Goal: Task Accomplishment & Management: Use online tool/utility

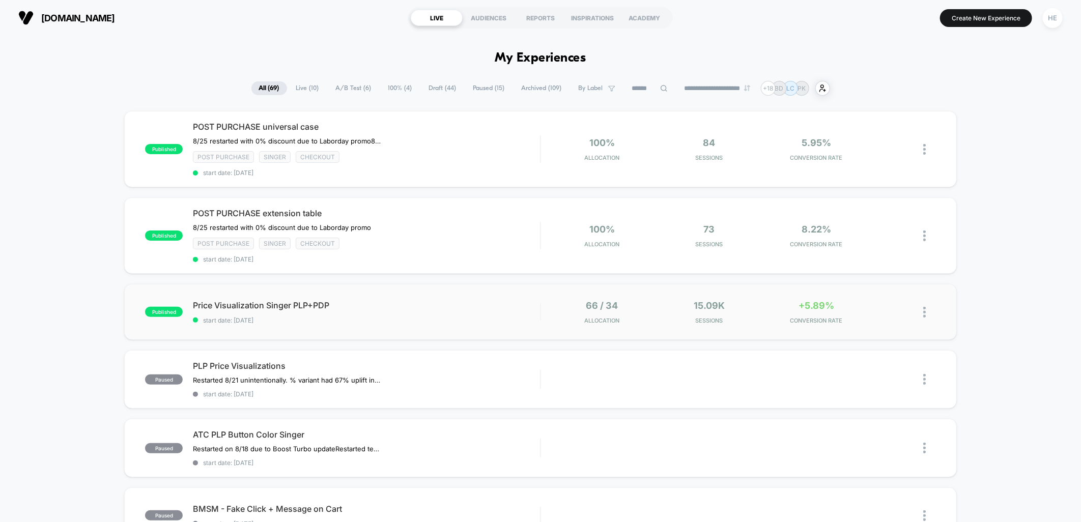
click at [446, 297] on div "published Price Visualization Singer PLP+PDP start date: 2025-08-22 66 / 34 All…" at bounding box center [540, 312] width 832 height 56
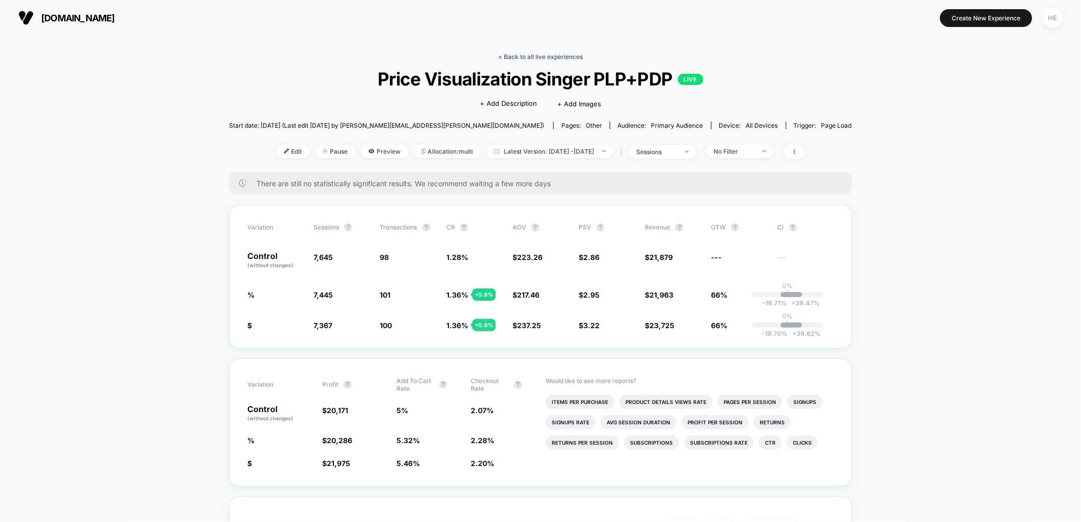
click at [514, 59] on link "< Back to all live experiences" at bounding box center [540, 57] width 85 height 8
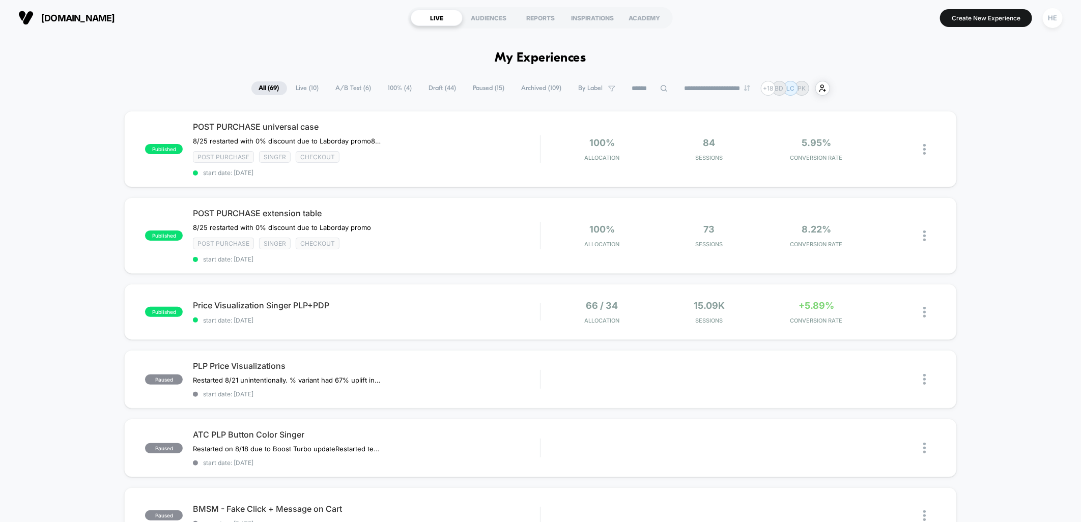
drag, startPoint x: 302, startPoint y: 86, endPoint x: 574, endPoint y: 7, distance: 282.9
click at [302, 86] on span "Live ( 10 )" at bounding box center [308, 88] width 38 height 14
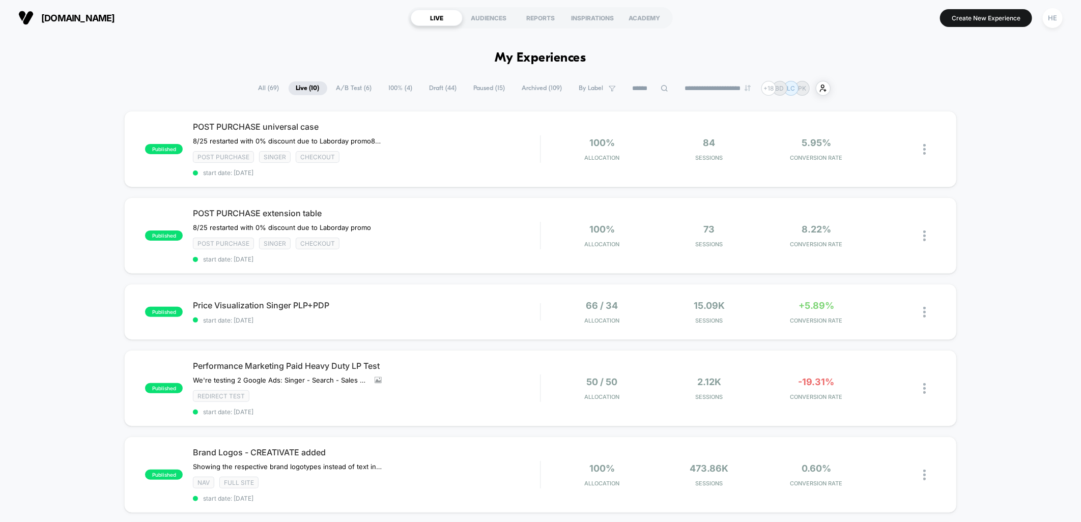
click at [963, 289] on div "published POST PURCHASE universal case 8/25 restarted with 0% discount due to L…" at bounding box center [540, 524] width 1081 height 826
click at [414, 321] on span "start date: [DATE]" at bounding box center [366, 321] width 347 height 8
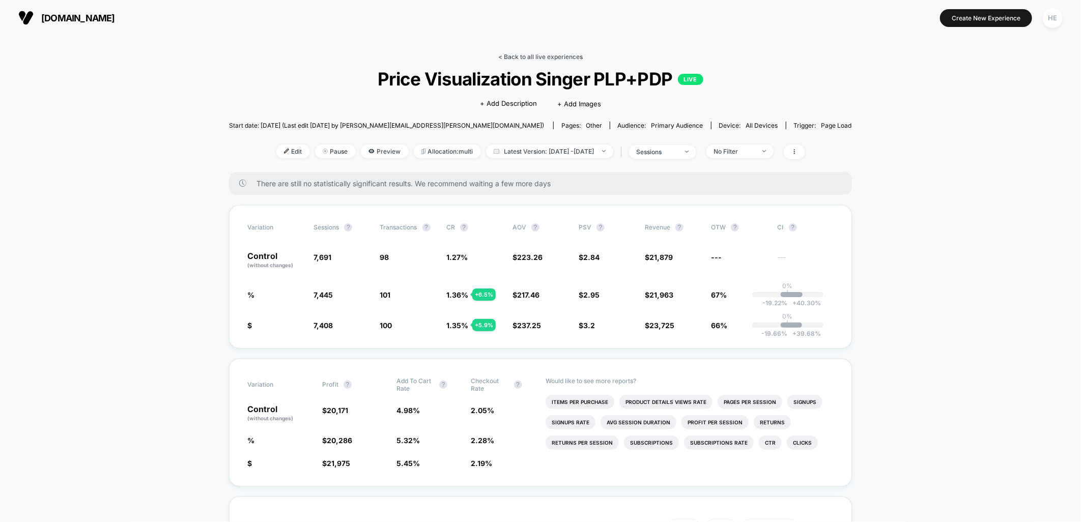
click at [571, 53] on link "< Back to all live experiences" at bounding box center [540, 57] width 85 height 8
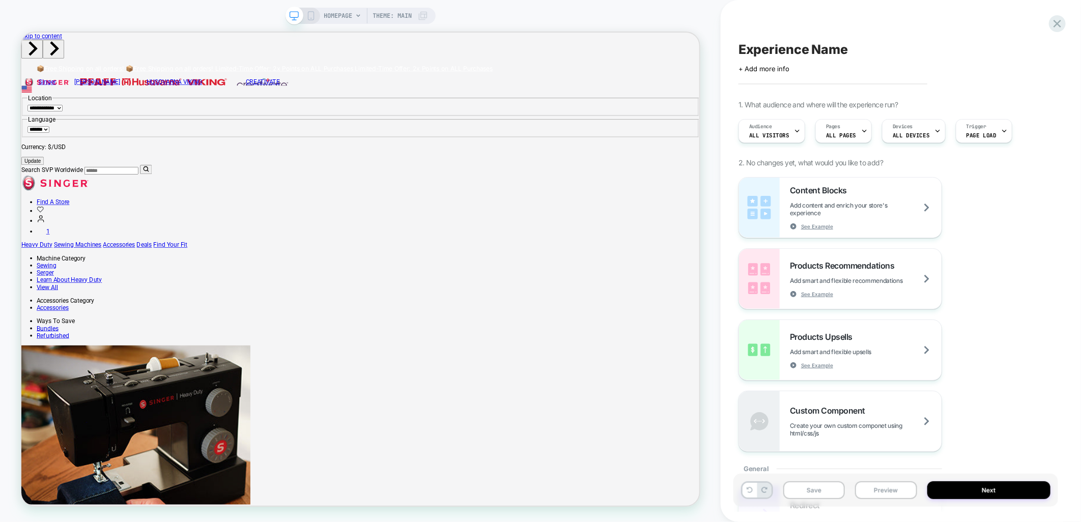
click at [402, 17] on span "Theme: MAIN" at bounding box center [392, 16] width 39 height 16
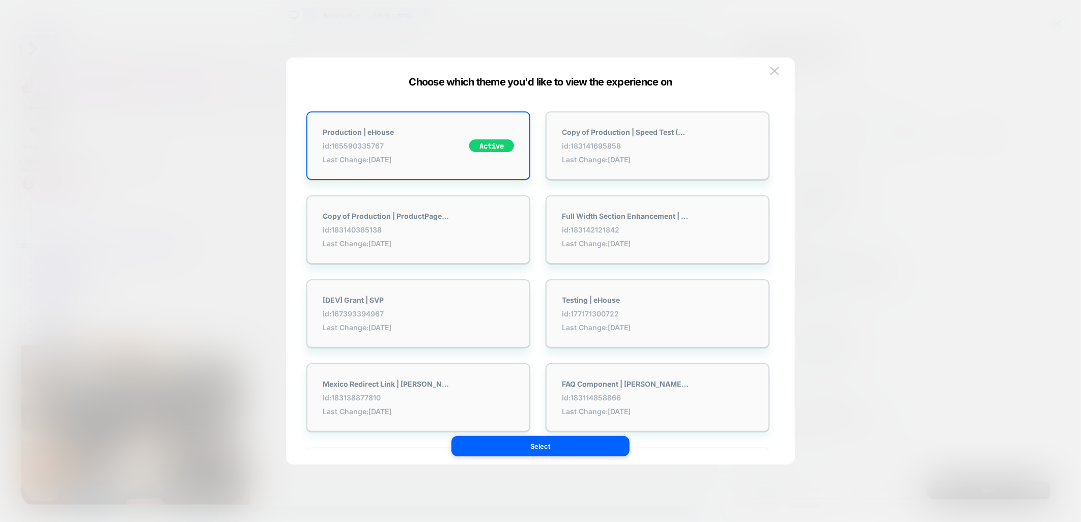
click at [364, 12] on div at bounding box center [540, 261] width 1081 height 522
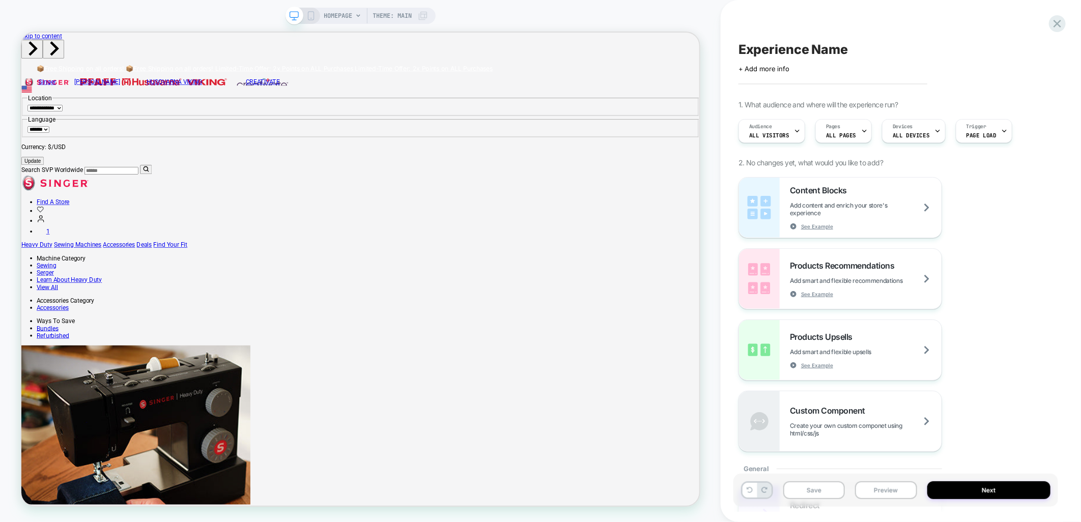
click at [350, 12] on span "HOMEPAGE" at bounding box center [338, 16] width 29 height 16
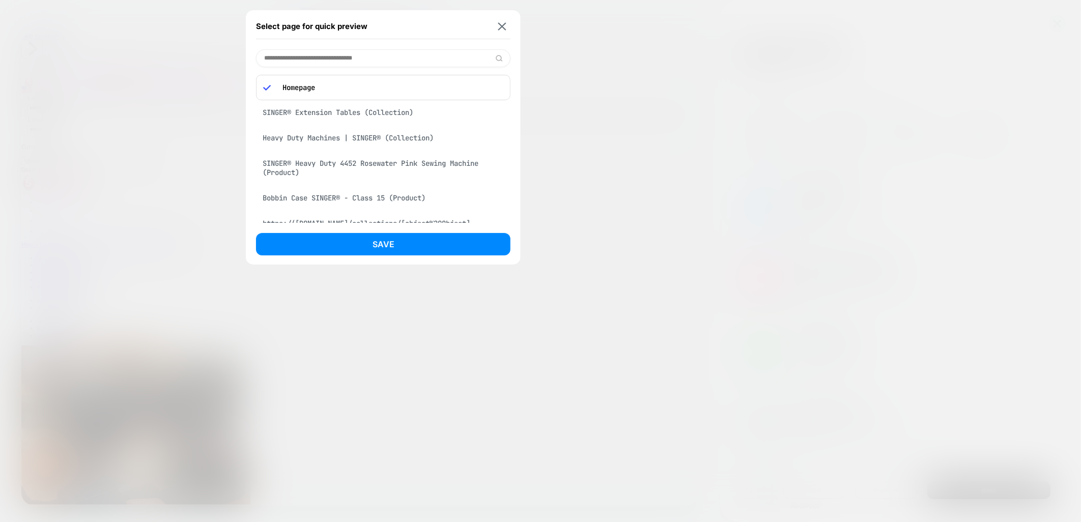
click at [346, 165] on div "SINGER® Heavy Duty 4452 Rosewater Pink Sewing Machine (Product)" at bounding box center [383, 168] width 255 height 29
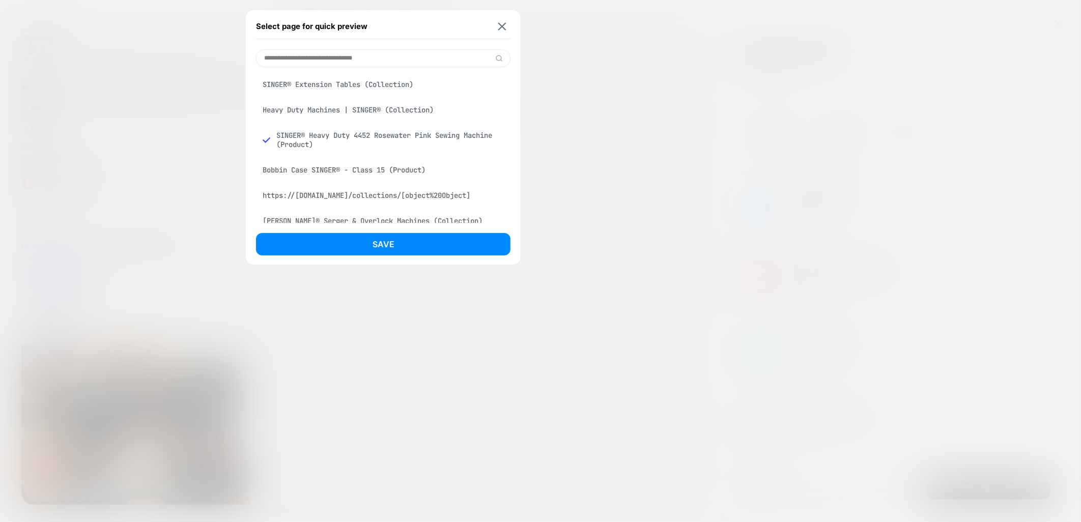
drag, startPoint x: 440, startPoint y: 240, endPoint x: 487, endPoint y: 212, distance: 54.1
click at [440, 241] on button "Save" at bounding box center [383, 244] width 255 height 22
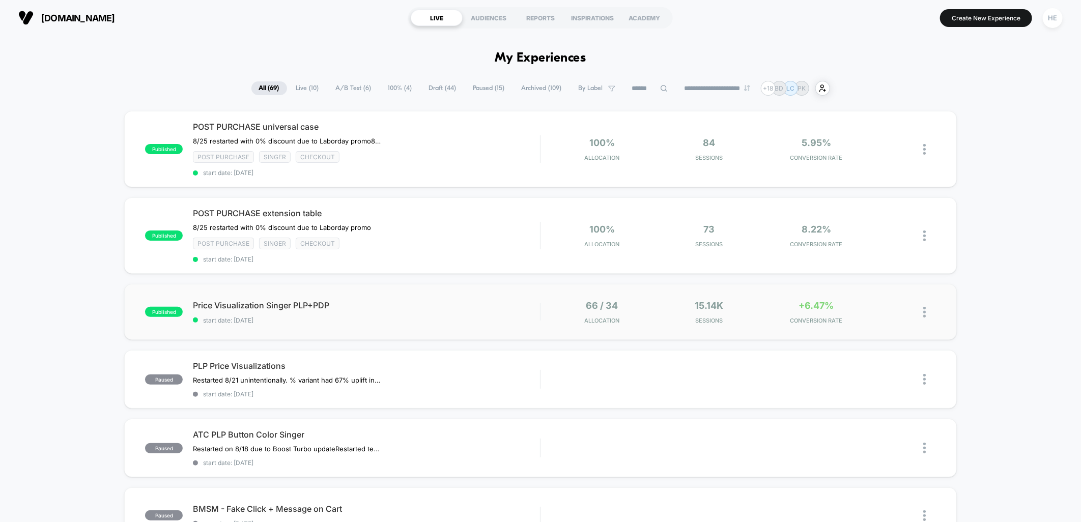
click at [475, 296] on div "published Price Visualization Singer PLP+PDP start date: [DATE] 66 / 34 Allocat…" at bounding box center [540, 312] width 832 height 56
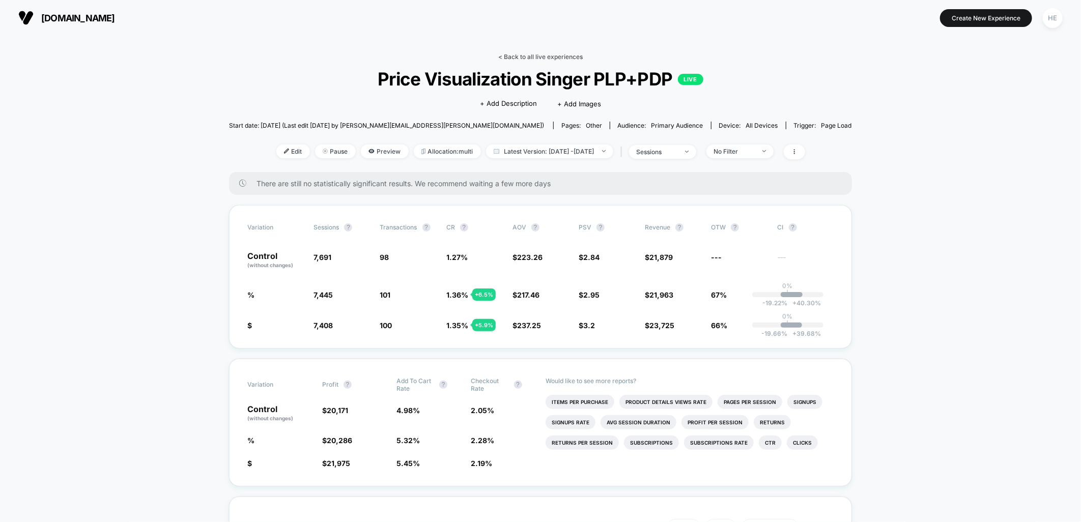
click at [533, 53] on link "< Back to all live experiences" at bounding box center [540, 57] width 85 height 8
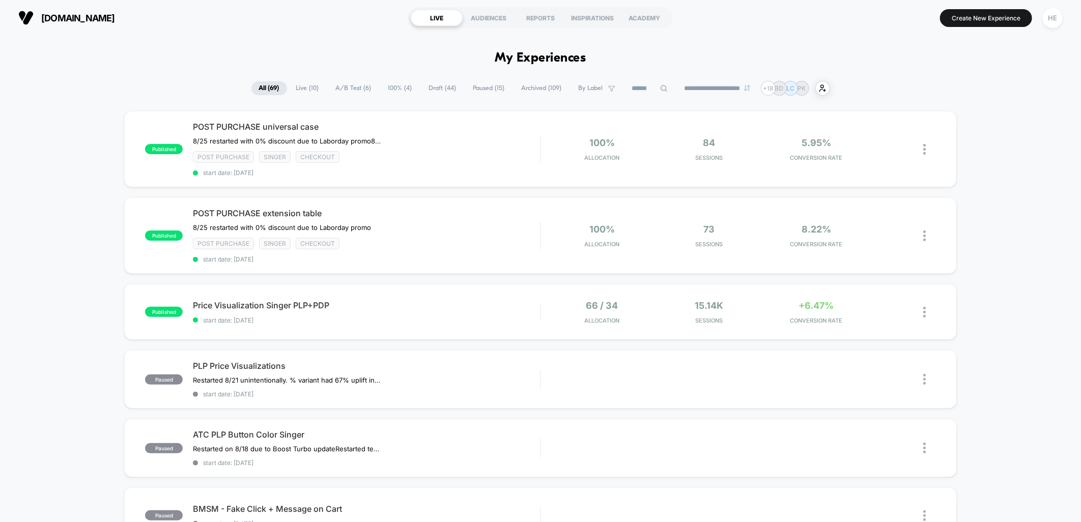
click at [293, 87] on span "Live ( 10 )" at bounding box center [308, 88] width 38 height 14
